Goal: Task Accomplishment & Management: Complete application form

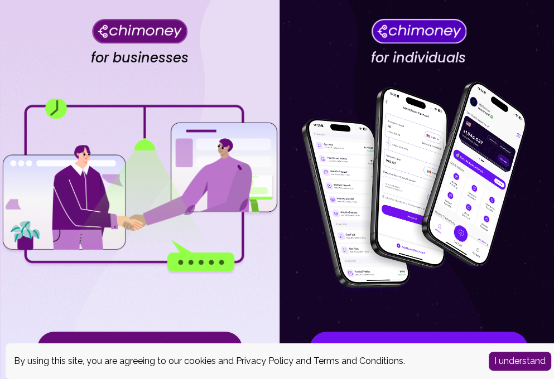
scroll to position [125, 0]
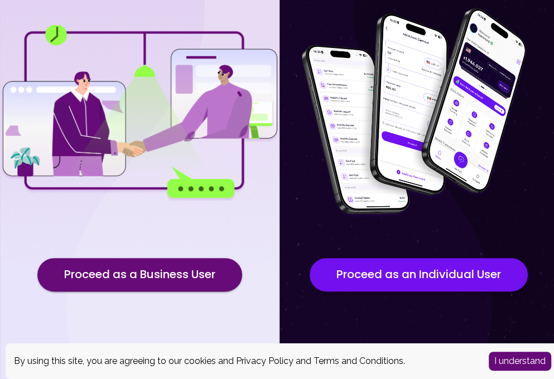
click at [533, 353] on button "I understand" at bounding box center [520, 361] width 62 height 19
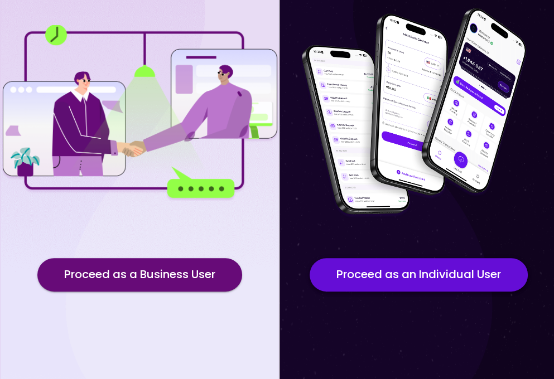
click at [469, 284] on button "Proceed as an Individual User" at bounding box center [419, 274] width 218 height 33
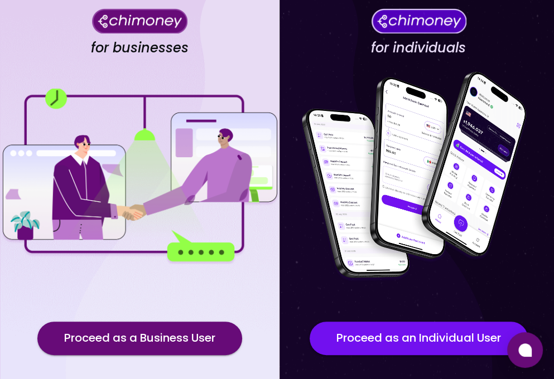
scroll to position [125, 0]
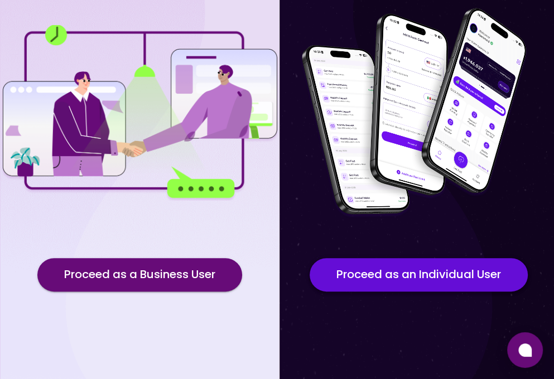
click at [449, 268] on button "Proceed as an Individual User" at bounding box center [419, 274] width 218 height 33
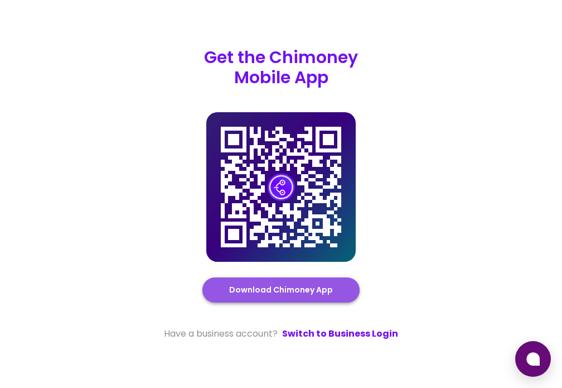
click at [317, 298] on button "Download Chimoney App" at bounding box center [281, 289] width 157 height 25
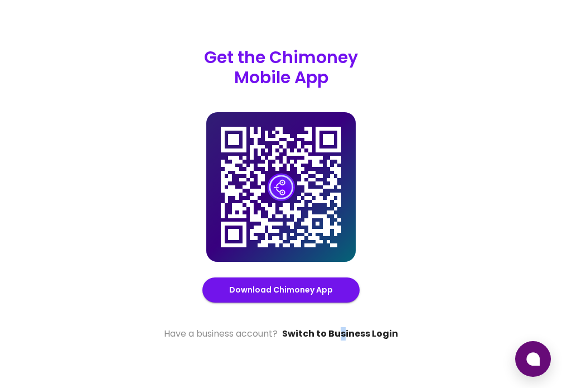
drag, startPoint x: 364, startPoint y: 332, endPoint x: 344, endPoint y: 334, distance: 20.2
click at [344, 334] on link "Switch to Business Login" at bounding box center [340, 333] width 116 height 13
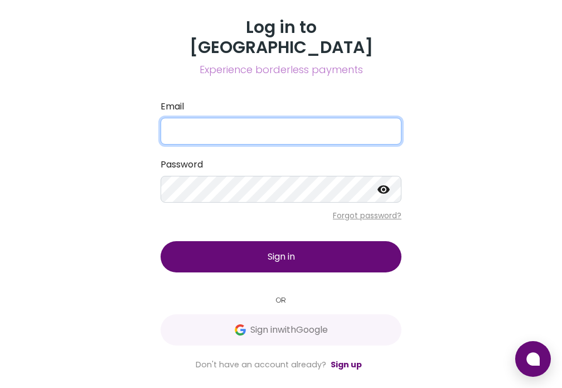
type input "[EMAIL_ADDRESS][DOMAIN_NAME]"
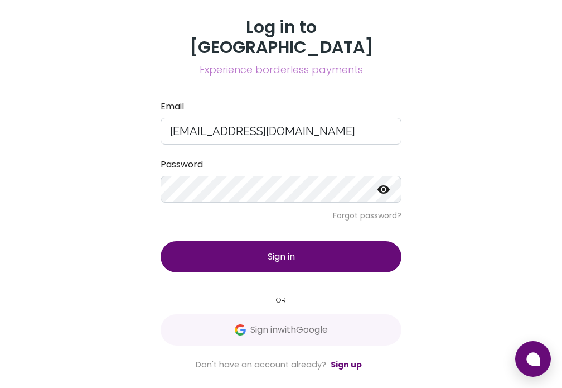
click at [304, 250] on button "Sign in" at bounding box center [281, 256] width 241 height 31
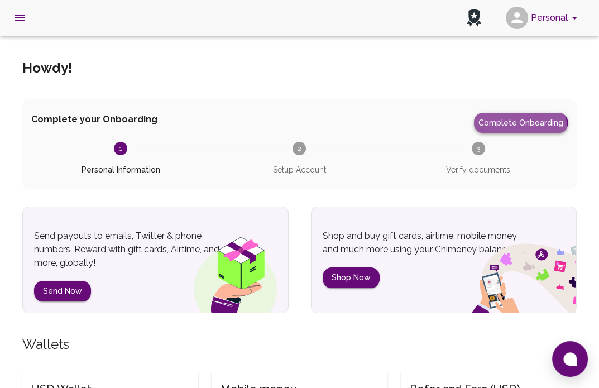
click at [509, 127] on button "Complete Onboarding" at bounding box center [521, 123] width 94 height 20
click at [520, 127] on button "Complete Onboarding" at bounding box center [521, 123] width 94 height 20
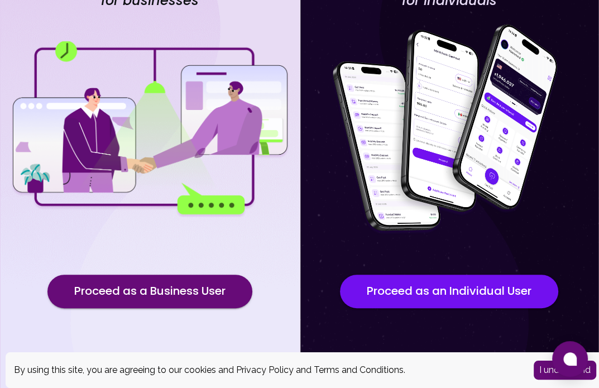
scroll to position [116, 0]
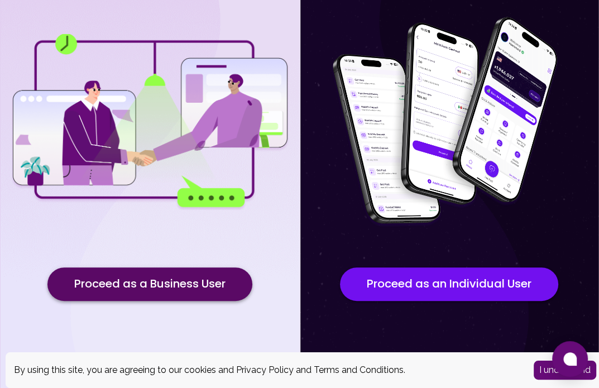
click at [200, 272] on button "Proceed as a Business User" at bounding box center [149, 283] width 205 height 33
